Goal: Transaction & Acquisition: Purchase product/service

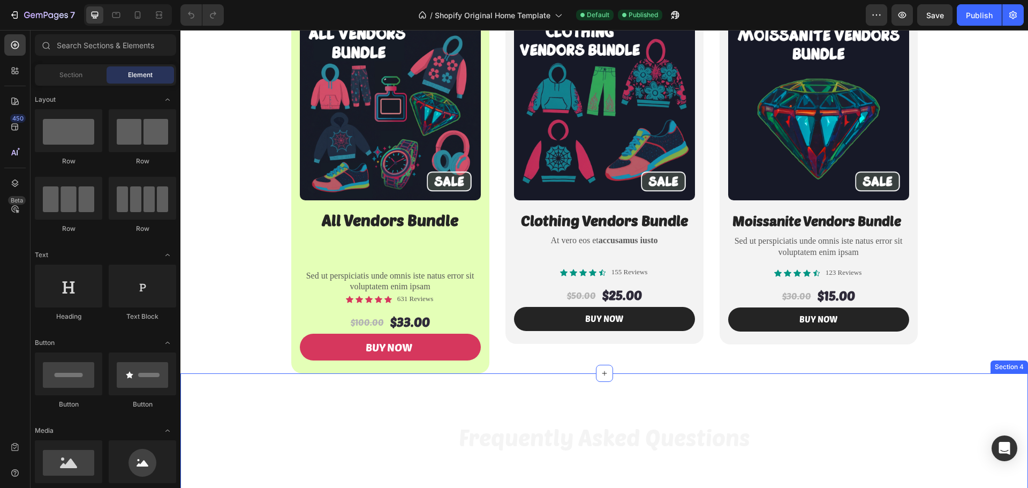
scroll to position [161, 0]
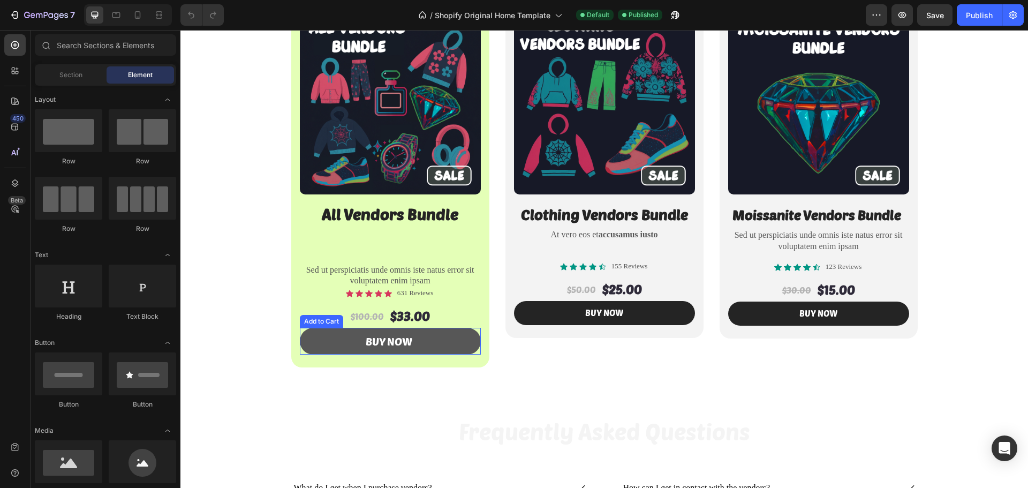
click at [338, 342] on button "Buy Now" at bounding box center [390, 341] width 181 height 27
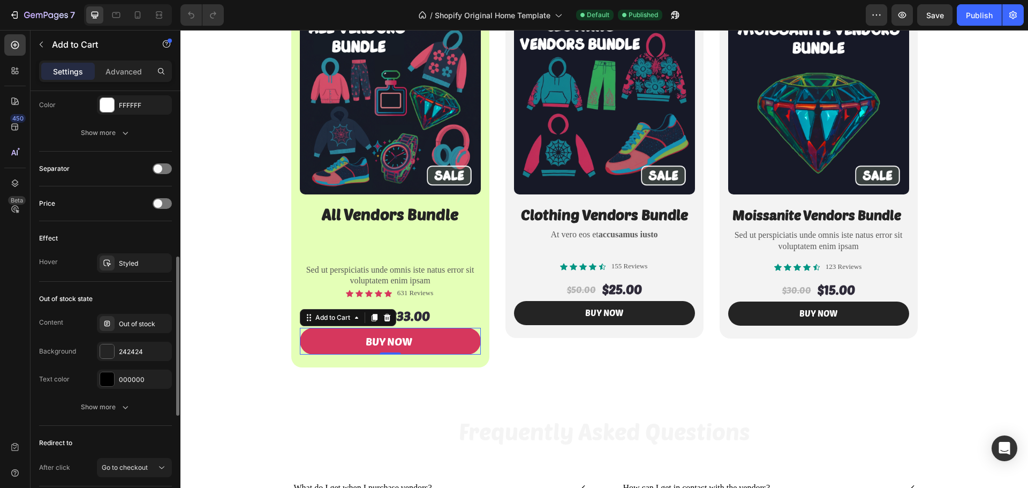
scroll to position [720, 0]
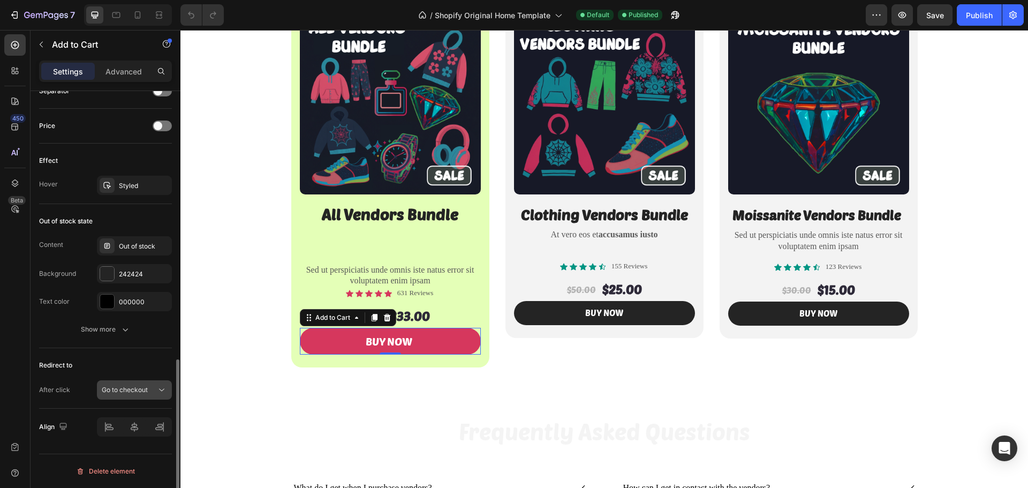
click at [146, 393] on span "Go to checkout" at bounding box center [125, 389] width 46 height 8
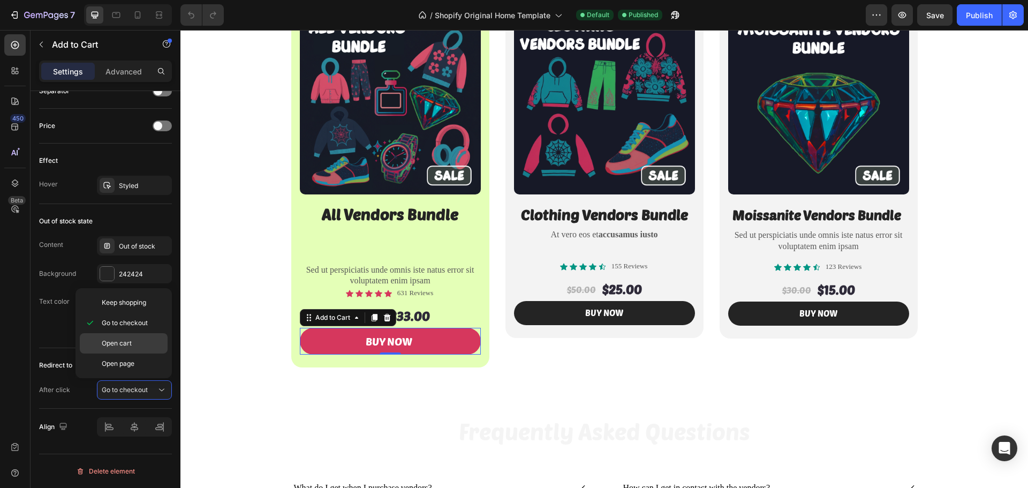
click at [134, 353] on div "Open cart" at bounding box center [124, 363] width 88 height 20
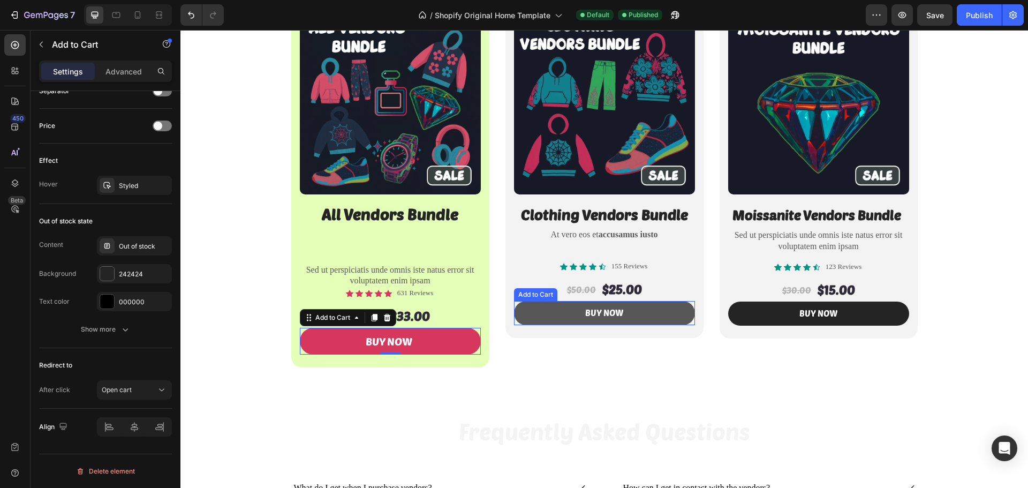
click at [650, 315] on button "buy now" at bounding box center [604, 313] width 181 height 24
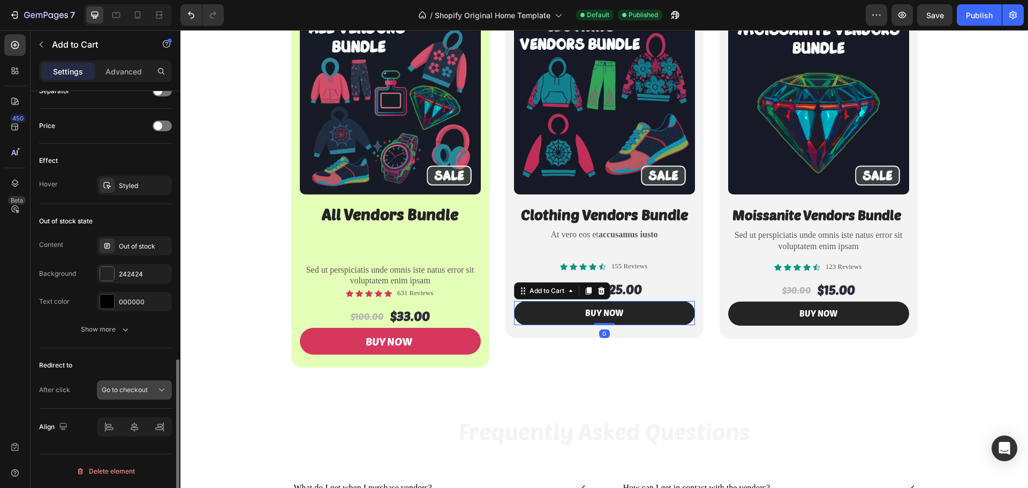
click at [157, 390] on icon at bounding box center [161, 389] width 11 height 11
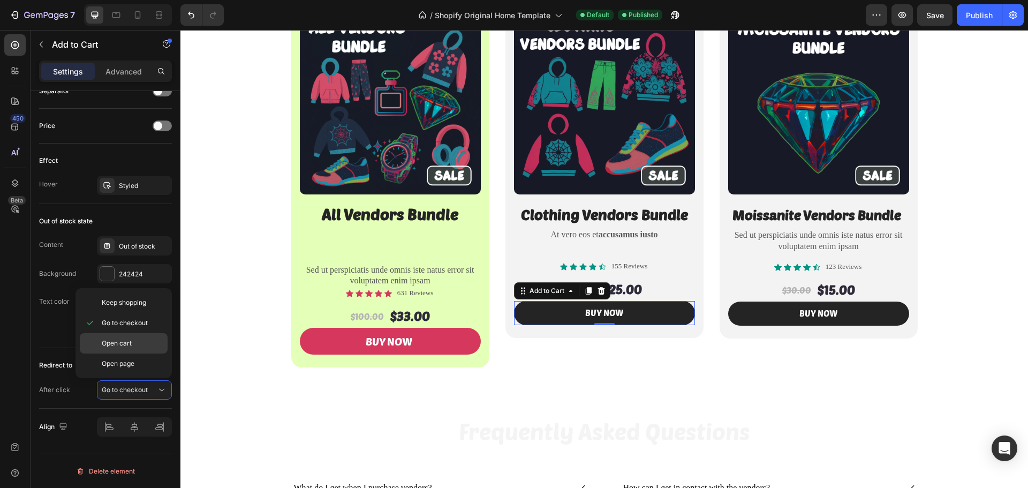
click at [140, 353] on div "Open cart" at bounding box center [124, 363] width 88 height 20
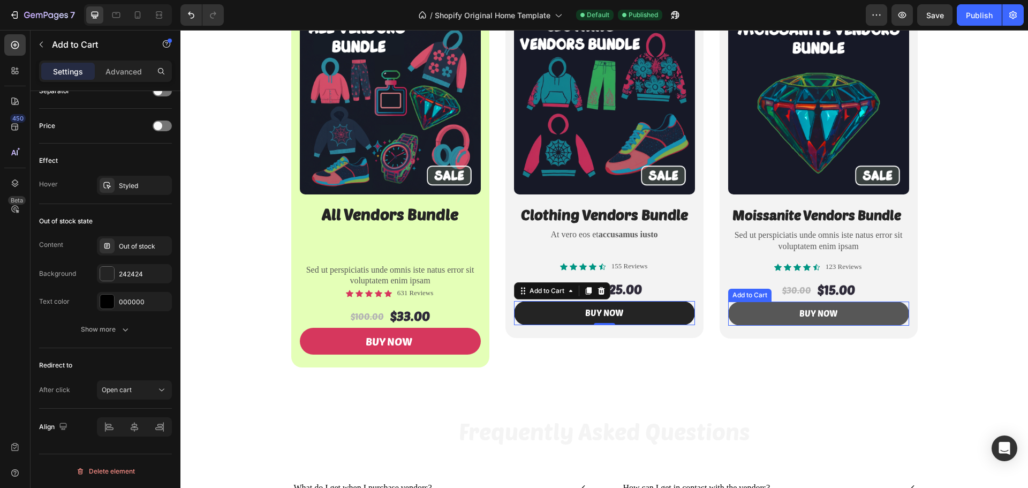
click at [893, 316] on button "buy now" at bounding box center [818, 313] width 181 height 24
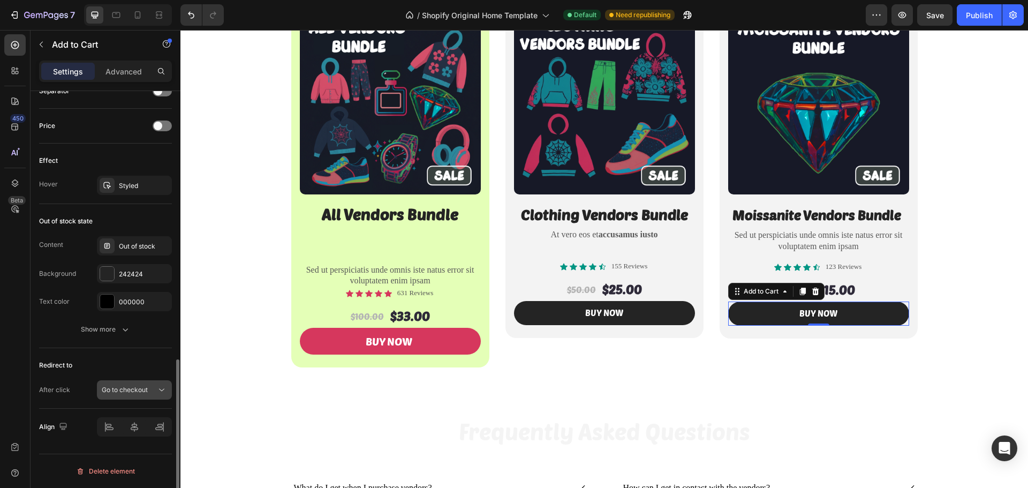
click at [164, 395] on button "Go to checkout" at bounding box center [134, 389] width 75 height 19
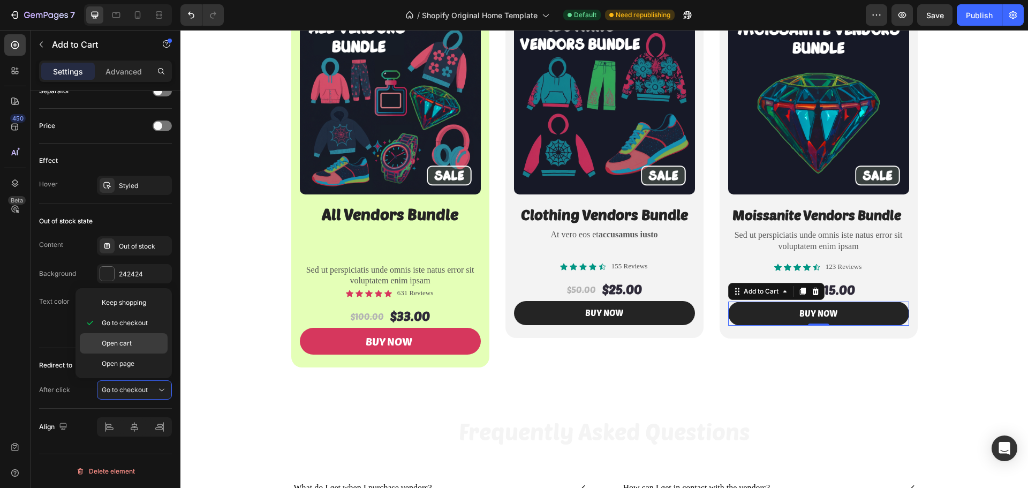
click at [144, 353] on div "Open cart" at bounding box center [124, 363] width 88 height 20
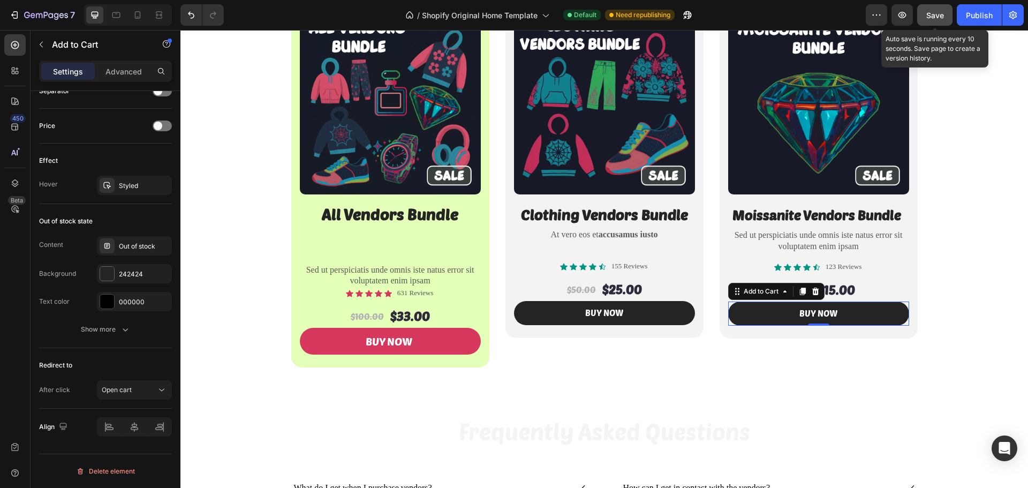
click at [923, 11] on button "Save" at bounding box center [934, 14] width 35 height 21
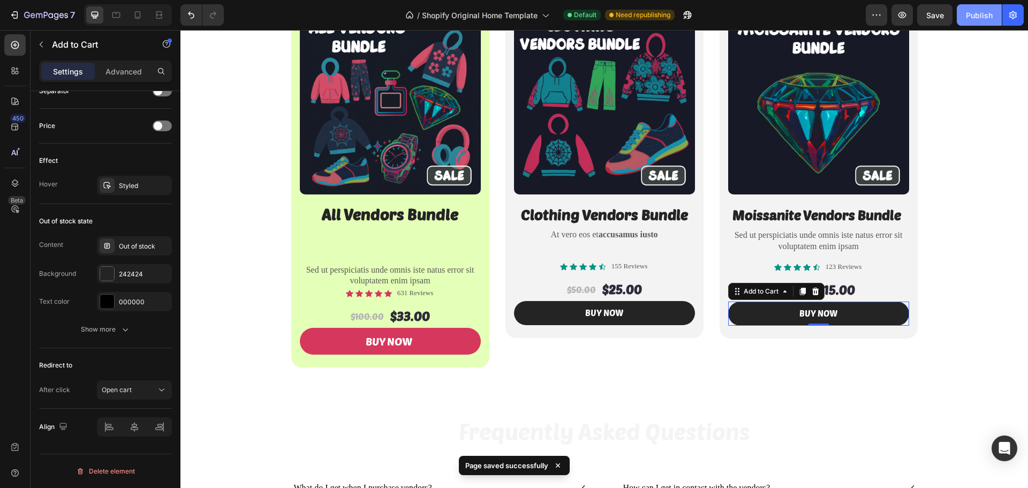
click at [986, 13] on div "Publish" at bounding box center [979, 15] width 27 height 11
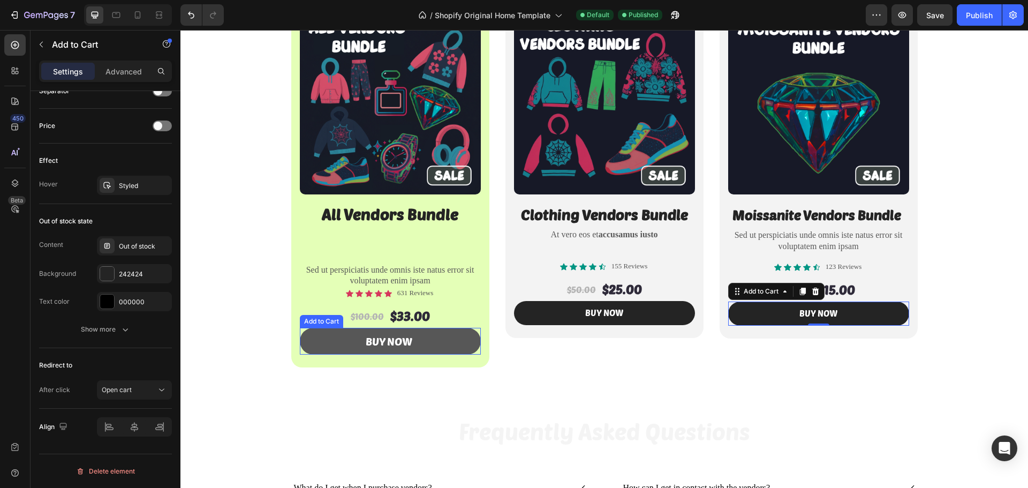
click at [300, 339] on button "Buy Now" at bounding box center [390, 341] width 181 height 27
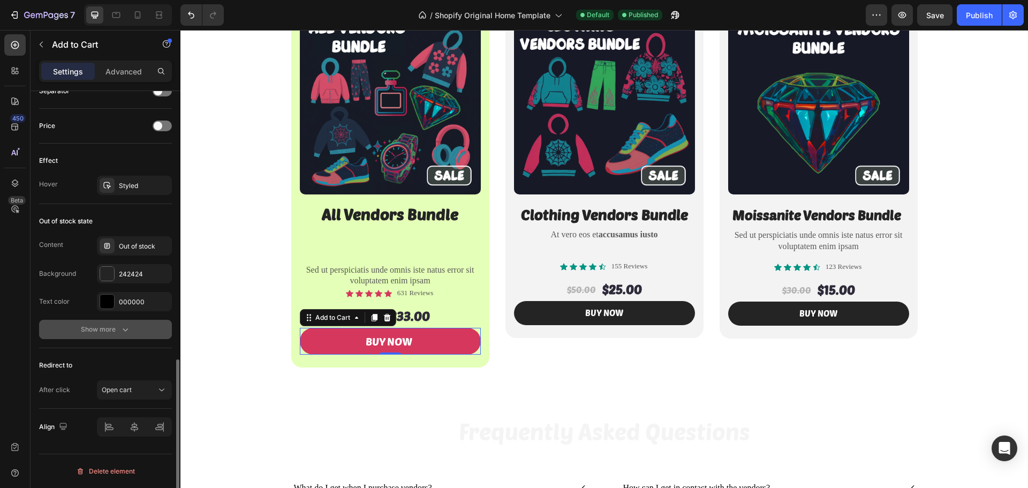
click at [128, 335] on button "Show more" at bounding box center [105, 329] width 133 height 19
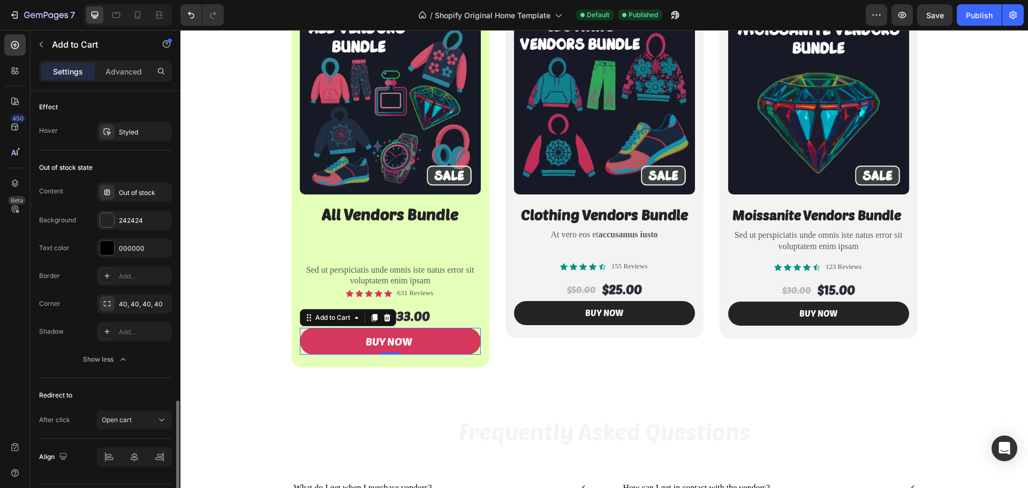
scroll to position [803, 0]
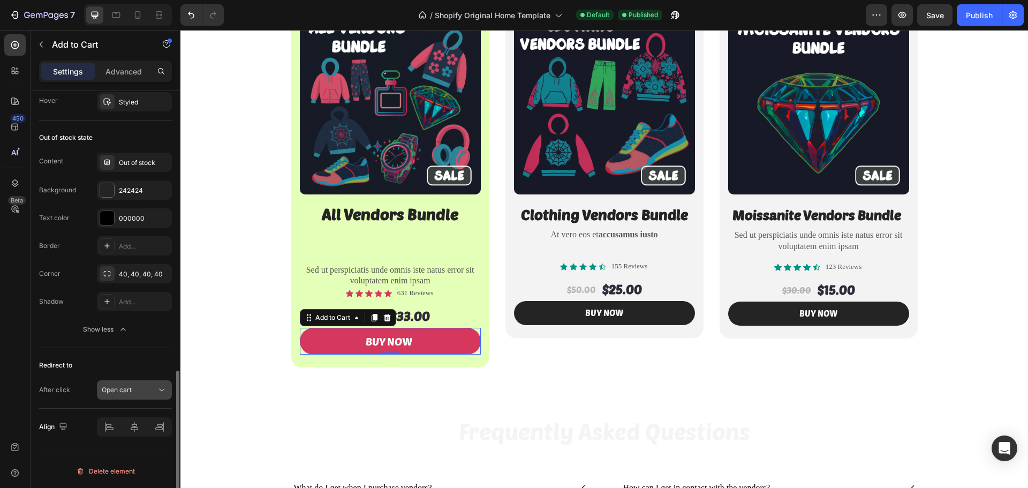
click at [157, 387] on icon at bounding box center [161, 389] width 11 height 11
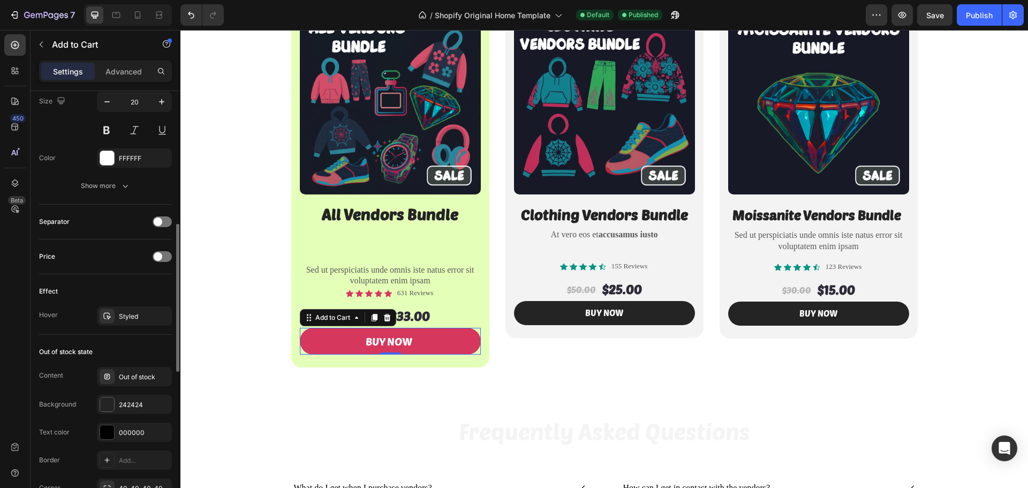
scroll to position [536, 0]
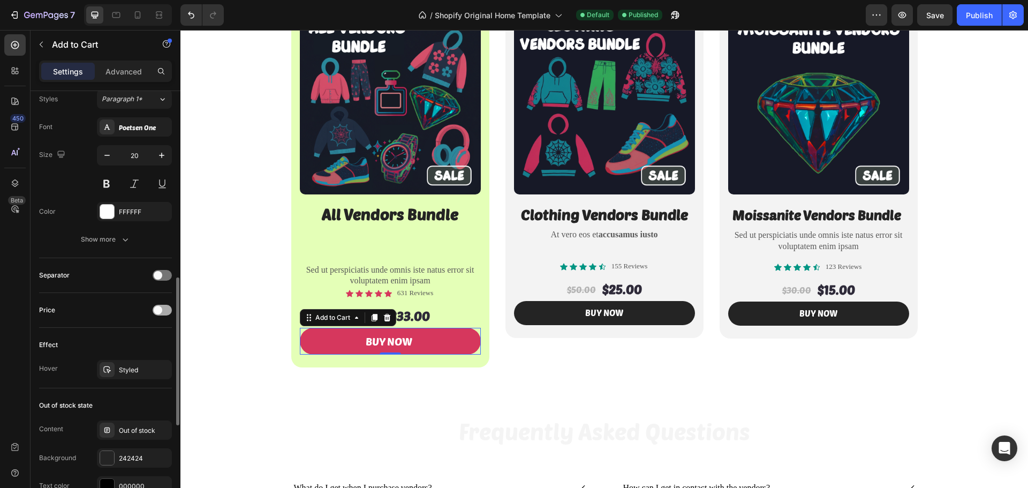
click at [165, 309] on div at bounding box center [162, 310] width 19 height 11
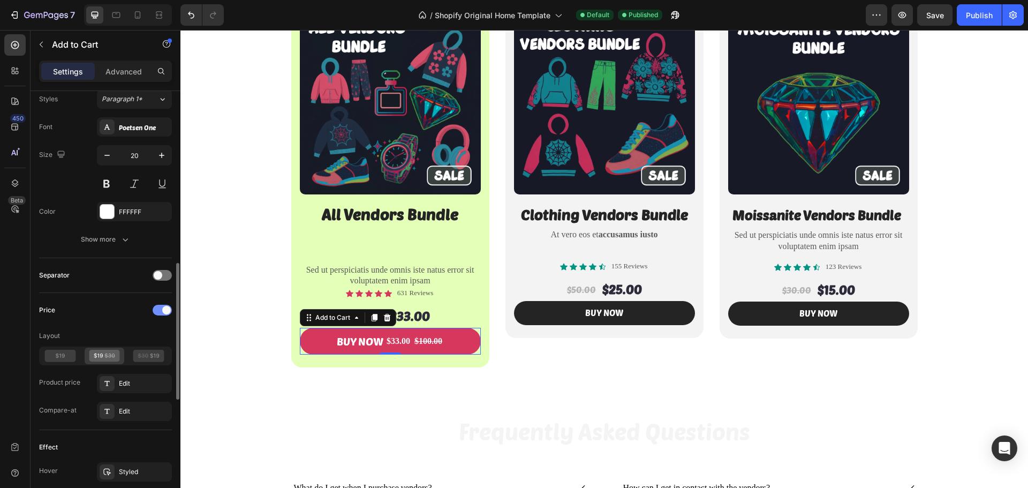
click at [165, 309] on span at bounding box center [166, 310] width 9 height 9
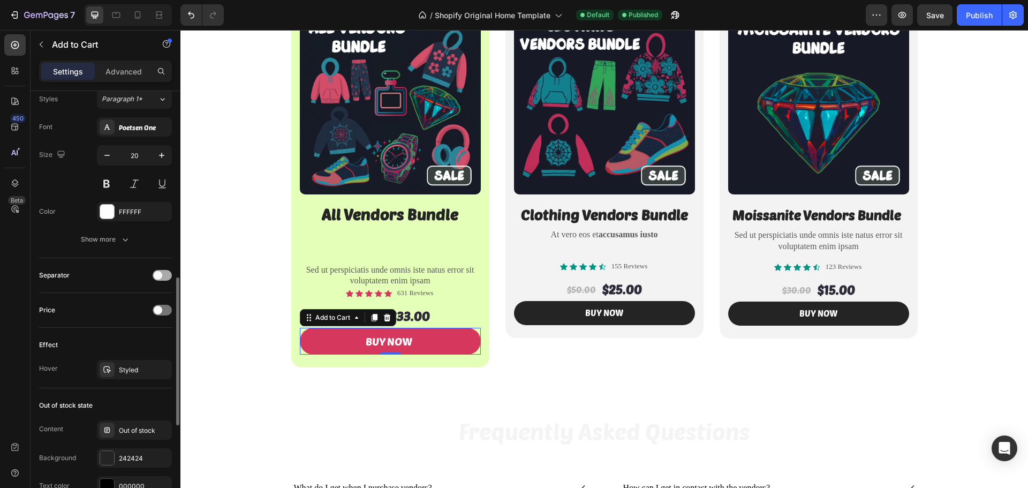
click at [165, 275] on div at bounding box center [162, 275] width 19 height 11
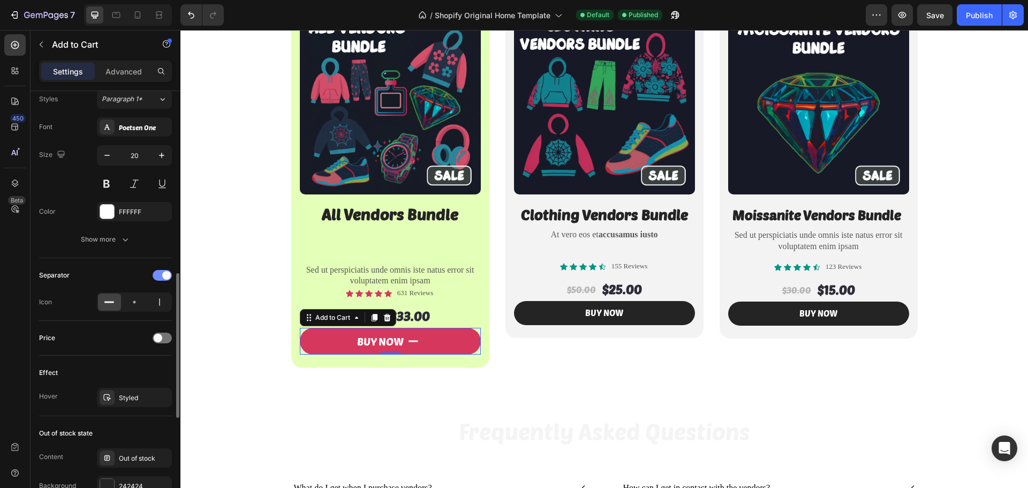
click at [165, 275] on span at bounding box center [166, 275] width 9 height 9
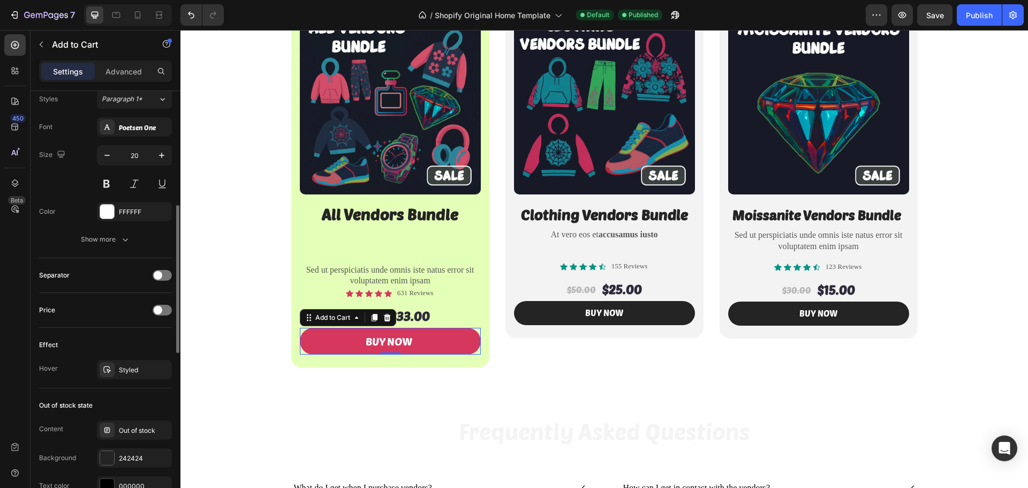
scroll to position [482, 0]
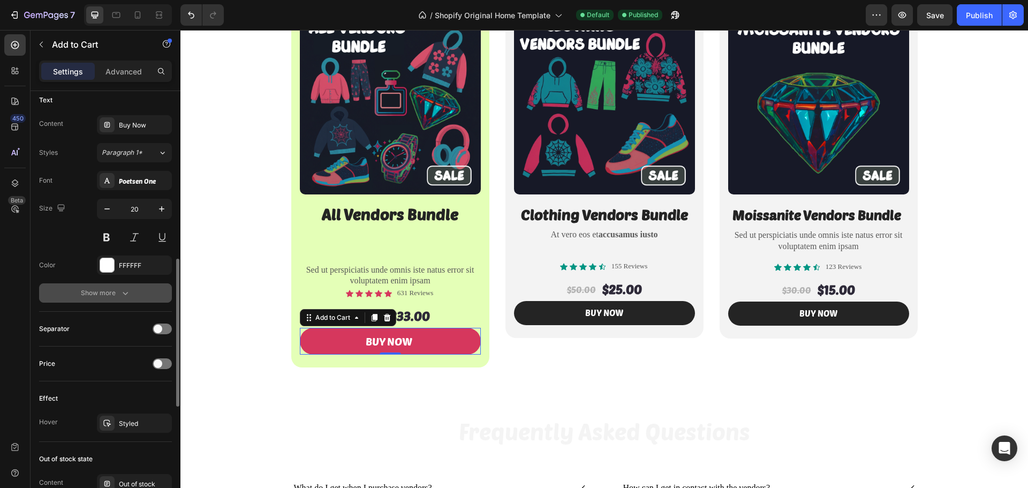
click at [125, 293] on icon "button" at bounding box center [125, 292] width 11 height 11
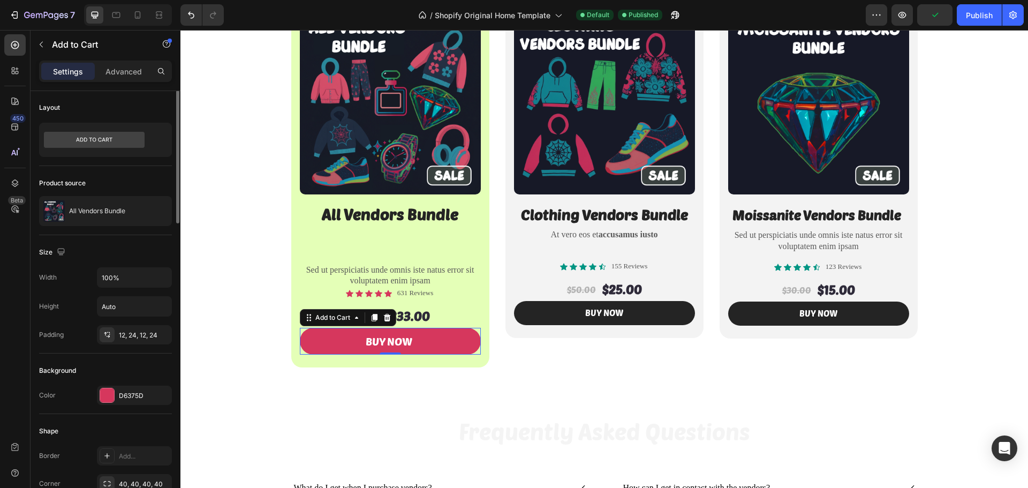
scroll to position [0, 0]
click at [127, 71] on p "Advanced" at bounding box center [123, 71] width 36 height 11
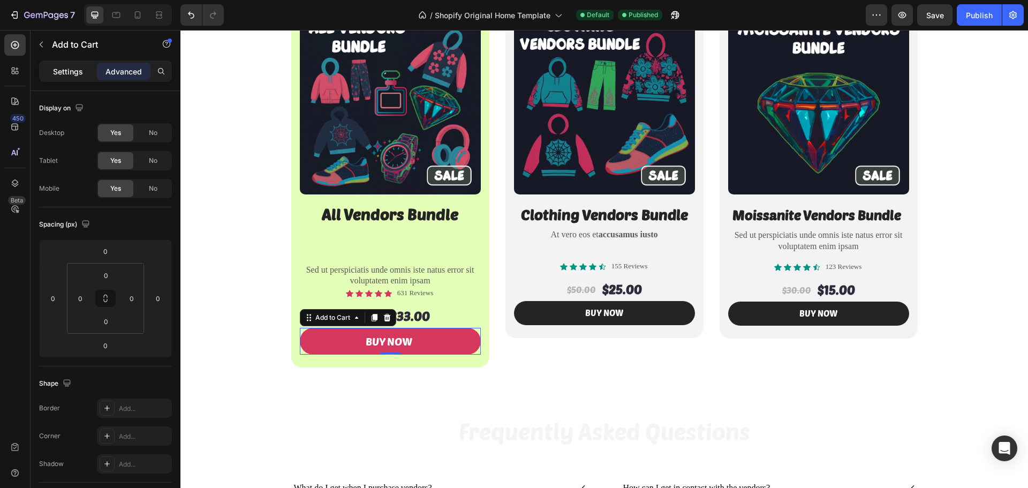
click at [75, 70] on p "Settings" at bounding box center [68, 71] width 30 height 11
